Goal: Book appointment/travel/reservation

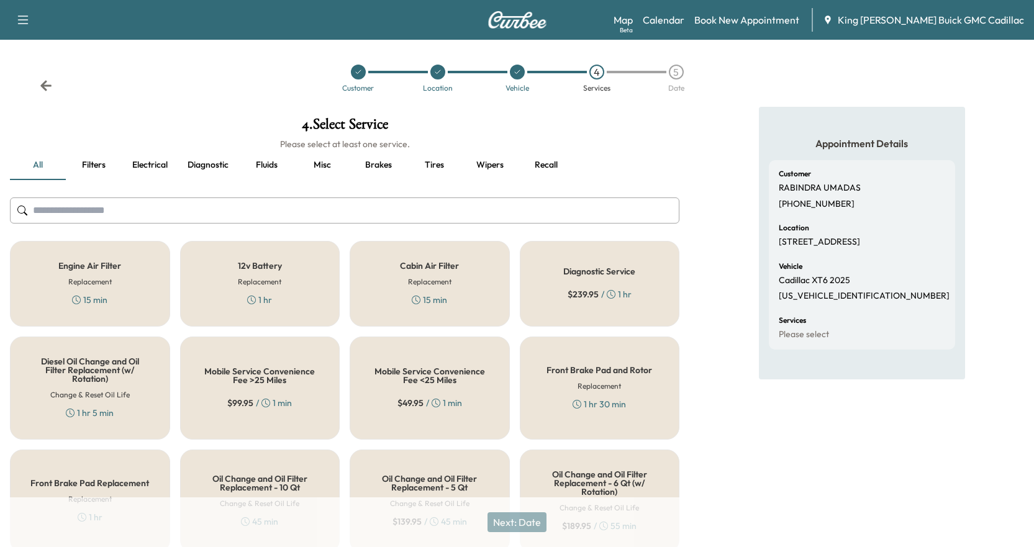
click at [25, 17] on icon "button" at bounding box center [23, 19] width 15 height 15
click at [633, 25] on div "Beta" at bounding box center [626, 29] width 13 height 9
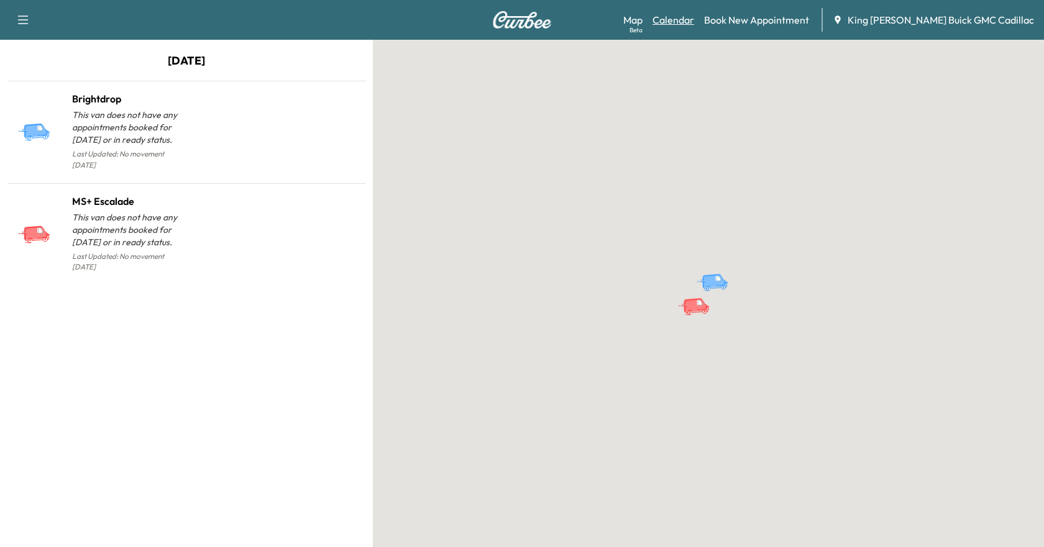
click at [694, 12] on link "Calendar" at bounding box center [673, 19] width 42 height 15
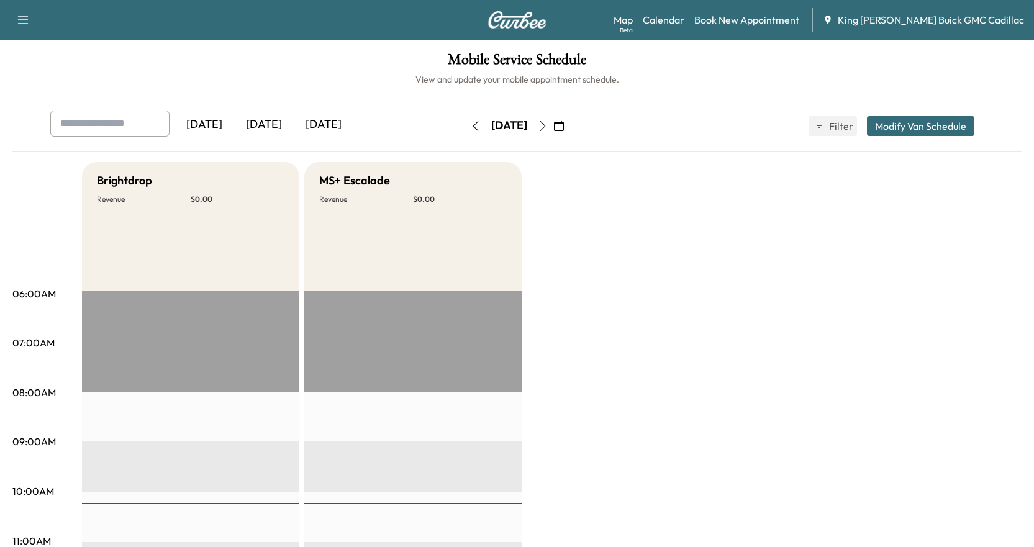
click at [553, 135] on button "button" at bounding box center [542, 126] width 21 height 20
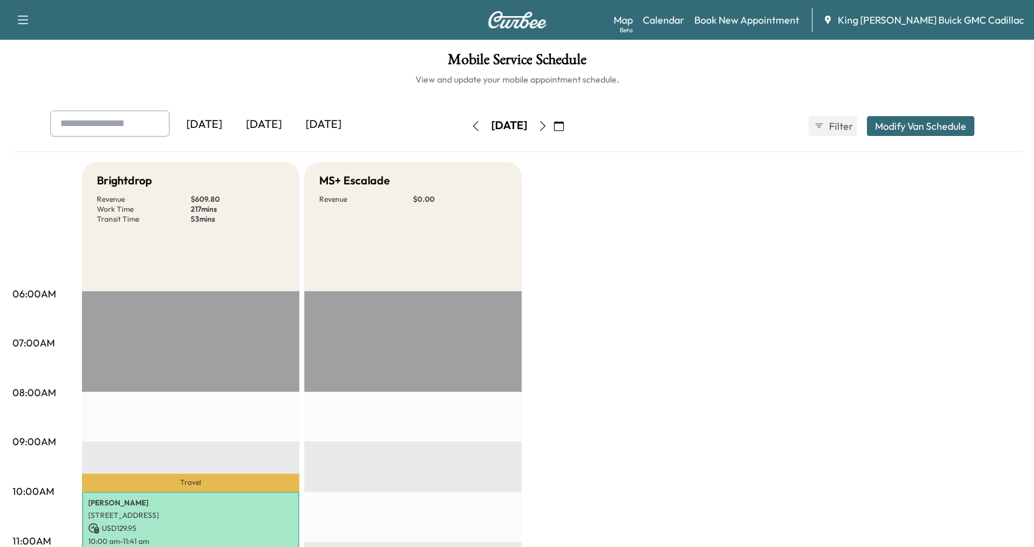
click at [553, 117] on button "button" at bounding box center [542, 126] width 21 height 20
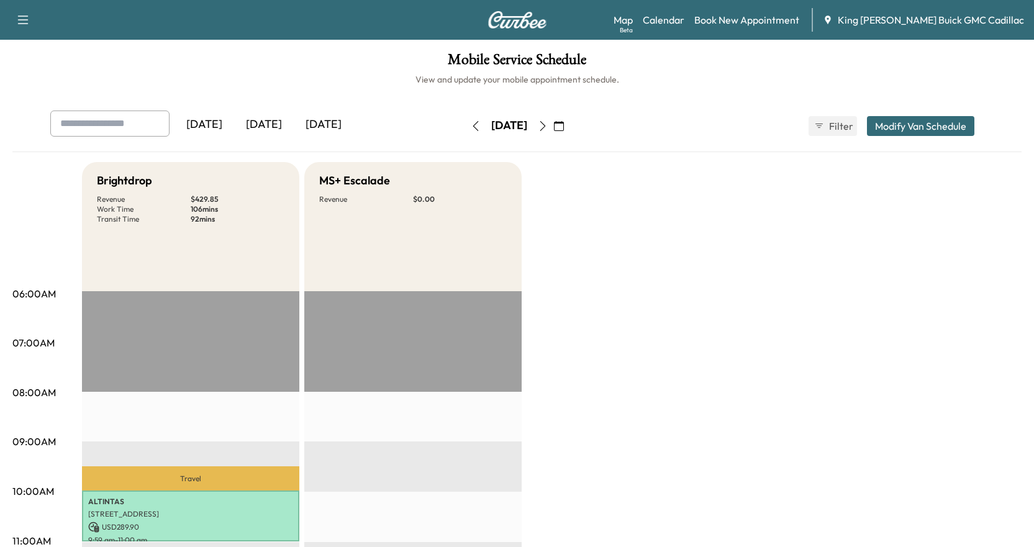
click at [548, 125] on icon "button" at bounding box center [543, 126] width 10 height 10
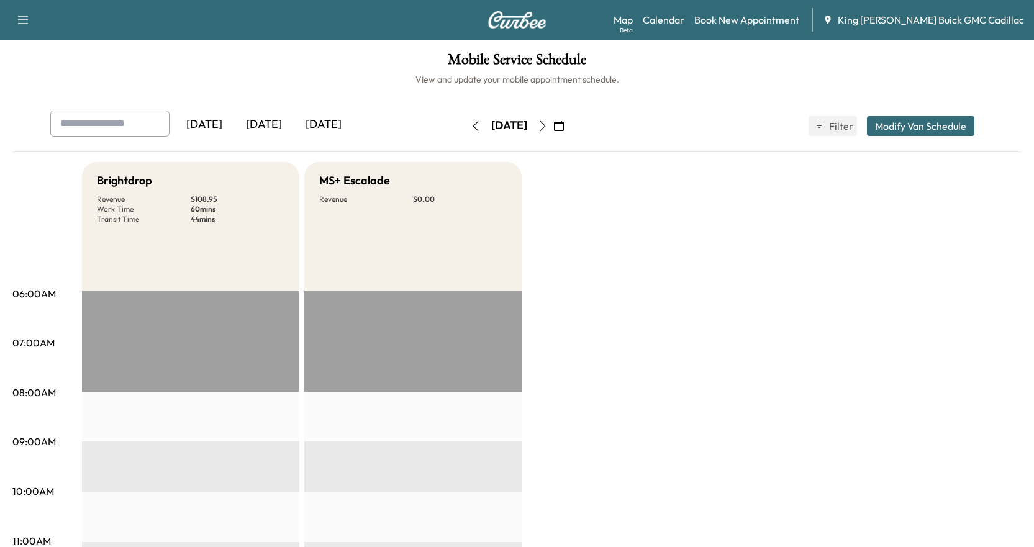
click at [553, 126] on button "button" at bounding box center [542, 126] width 21 height 20
click at [548, 125] on icon "button" at bounding box center [543, 126] width 10 height 10
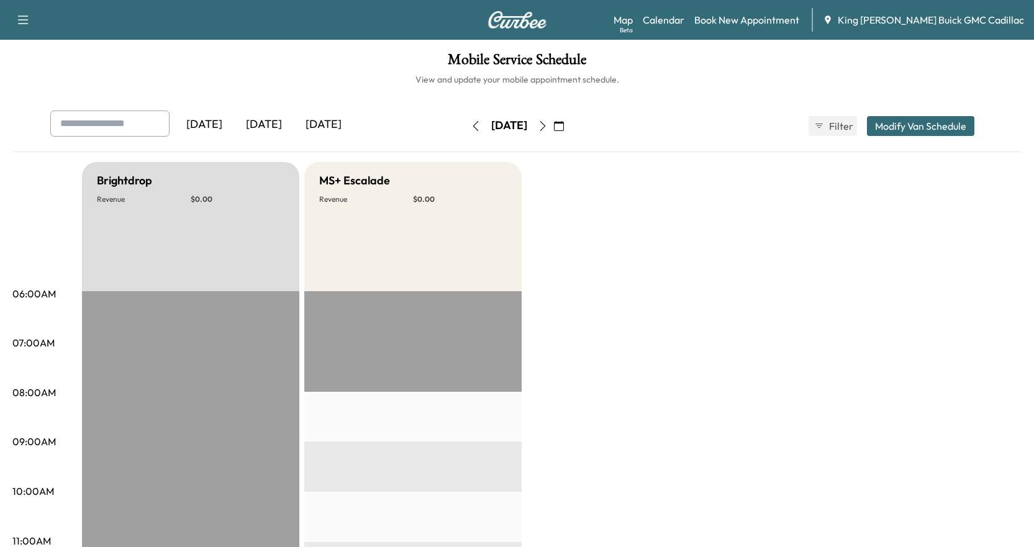
click at [545, 123] on icon "button" at bounding box center [543, 126] width 6 height 10
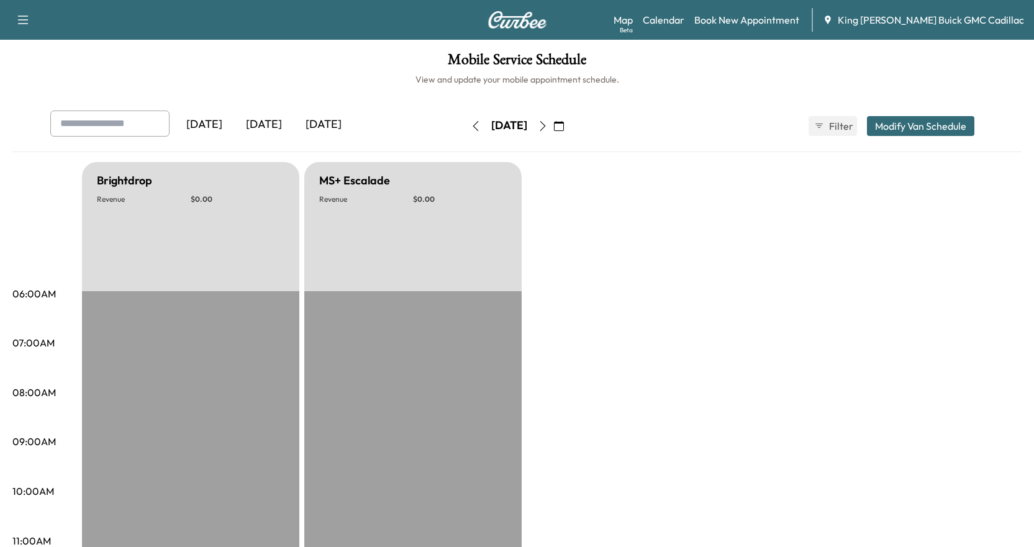
click at [570, 123] on button "button" at bounding box center [558, 126] width 21 height 20
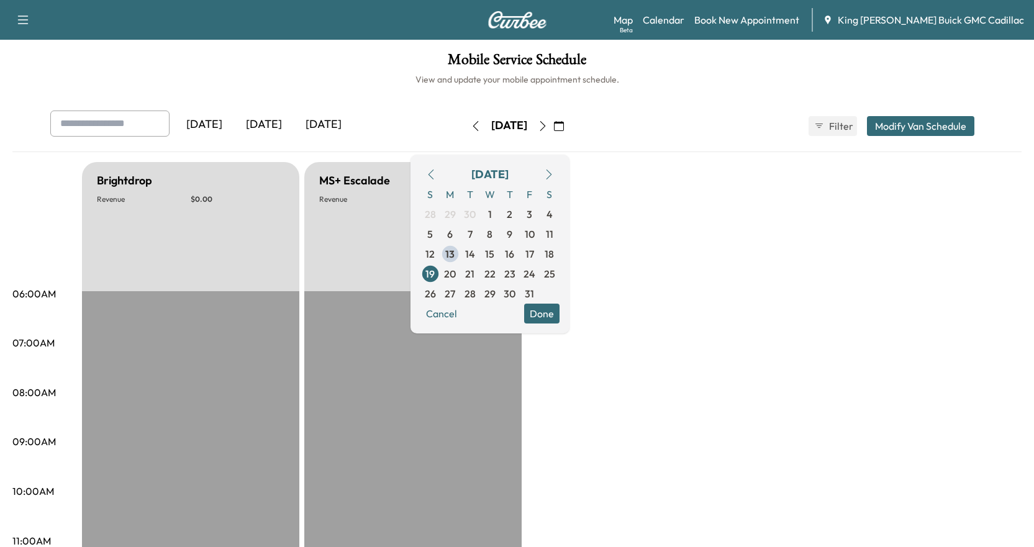
click at [548, 127] on icon "button" at bounding box center [543, 126] width 10 height 10
